Goal: Find specific page/section: Find specific page/section

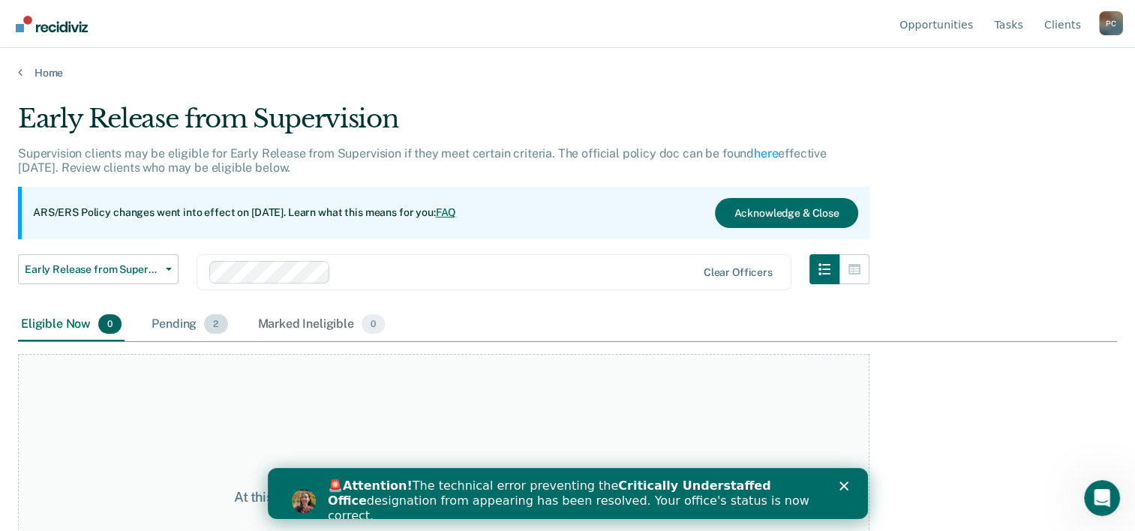
click at [182, 319] on div "Pending 2" at bounding box center [190, 324] width 82 height 33
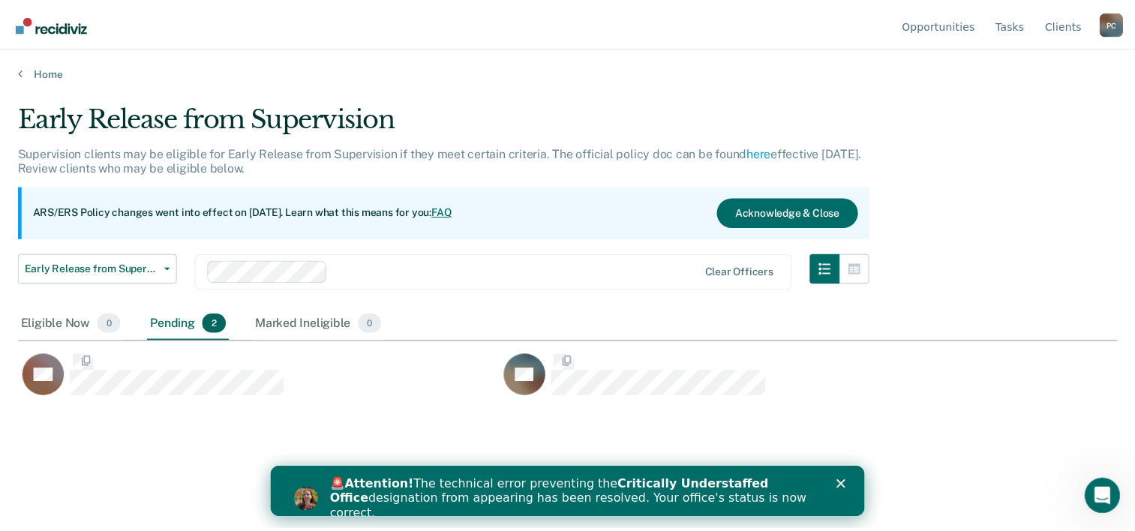
scroll to position [303, 1098]
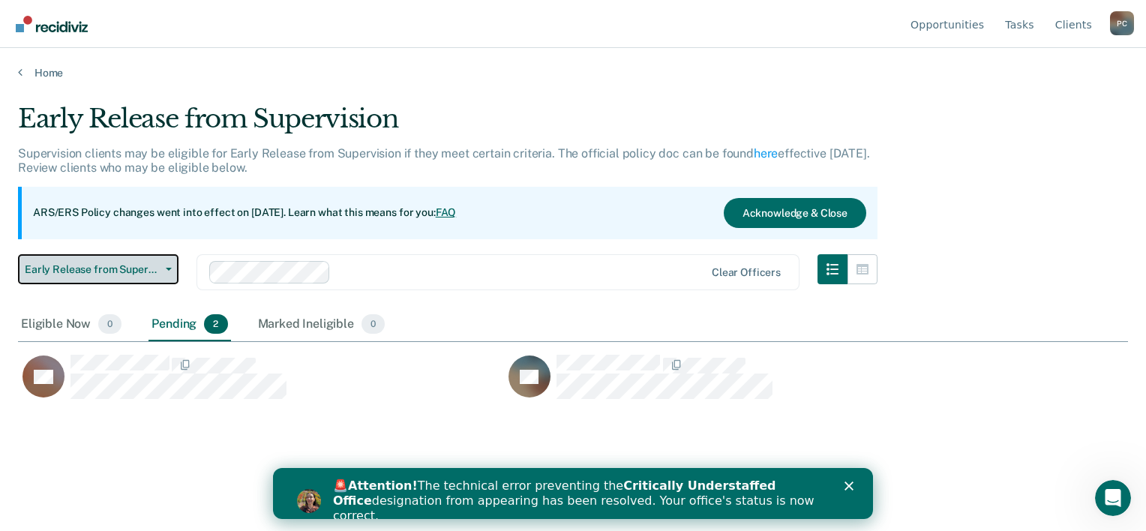
click at [120, 263] on span "Early Release from Supervision" at bounding box center [92, 269] width 135 height 13
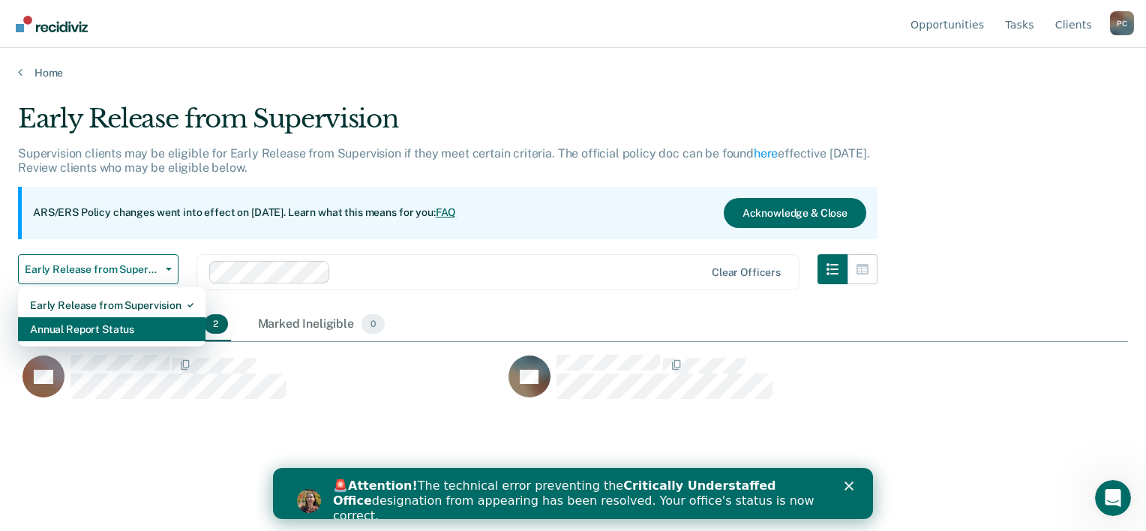
click at [75, 333] on div "Annual Report Status" at bounding box center [112, 329] width 164 height 24
